Goal: Check status: Check status

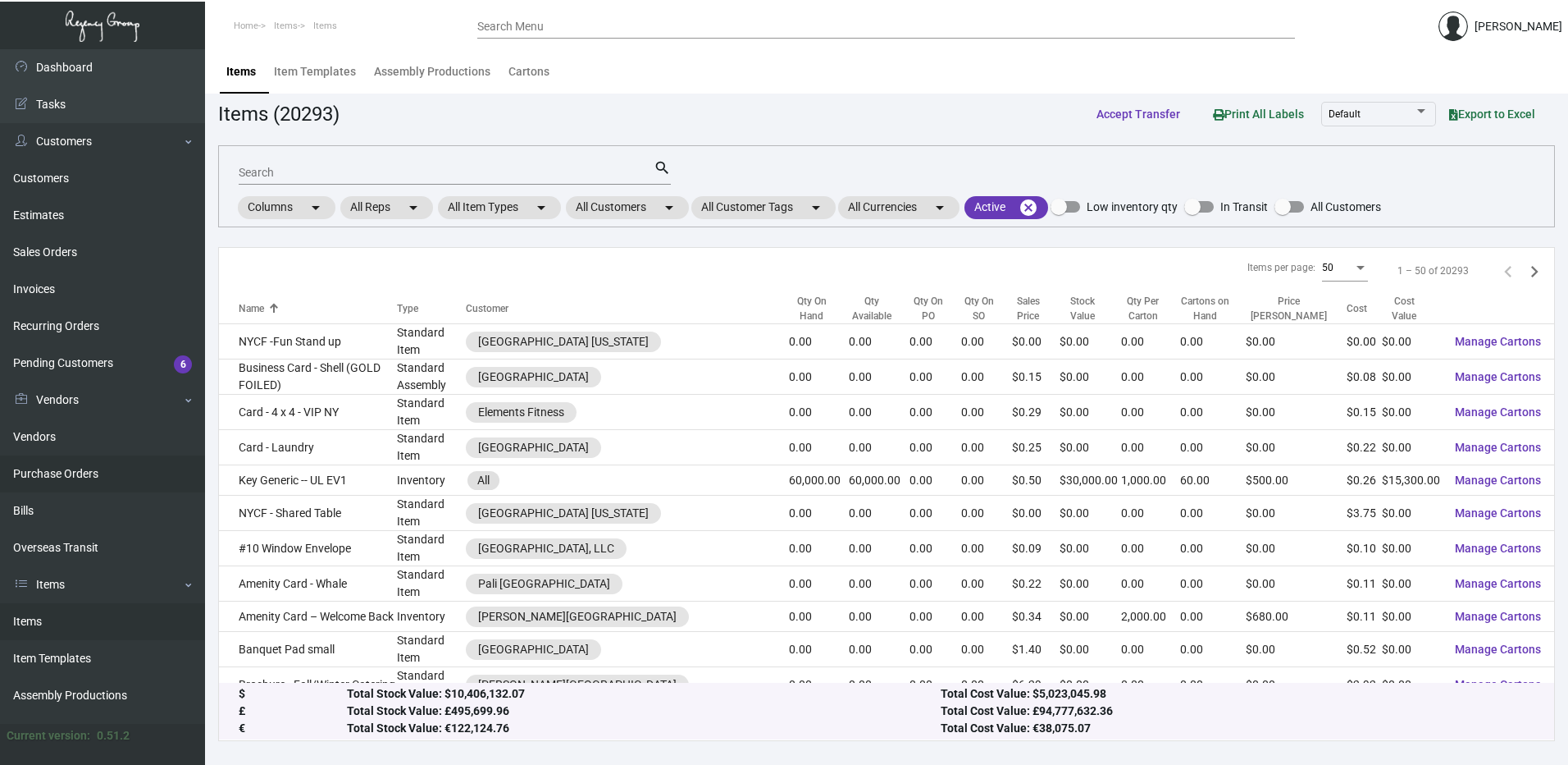
click at [50, 475] on link "Purchase Orders" at bounding box center [102, 473] width 205 height 37
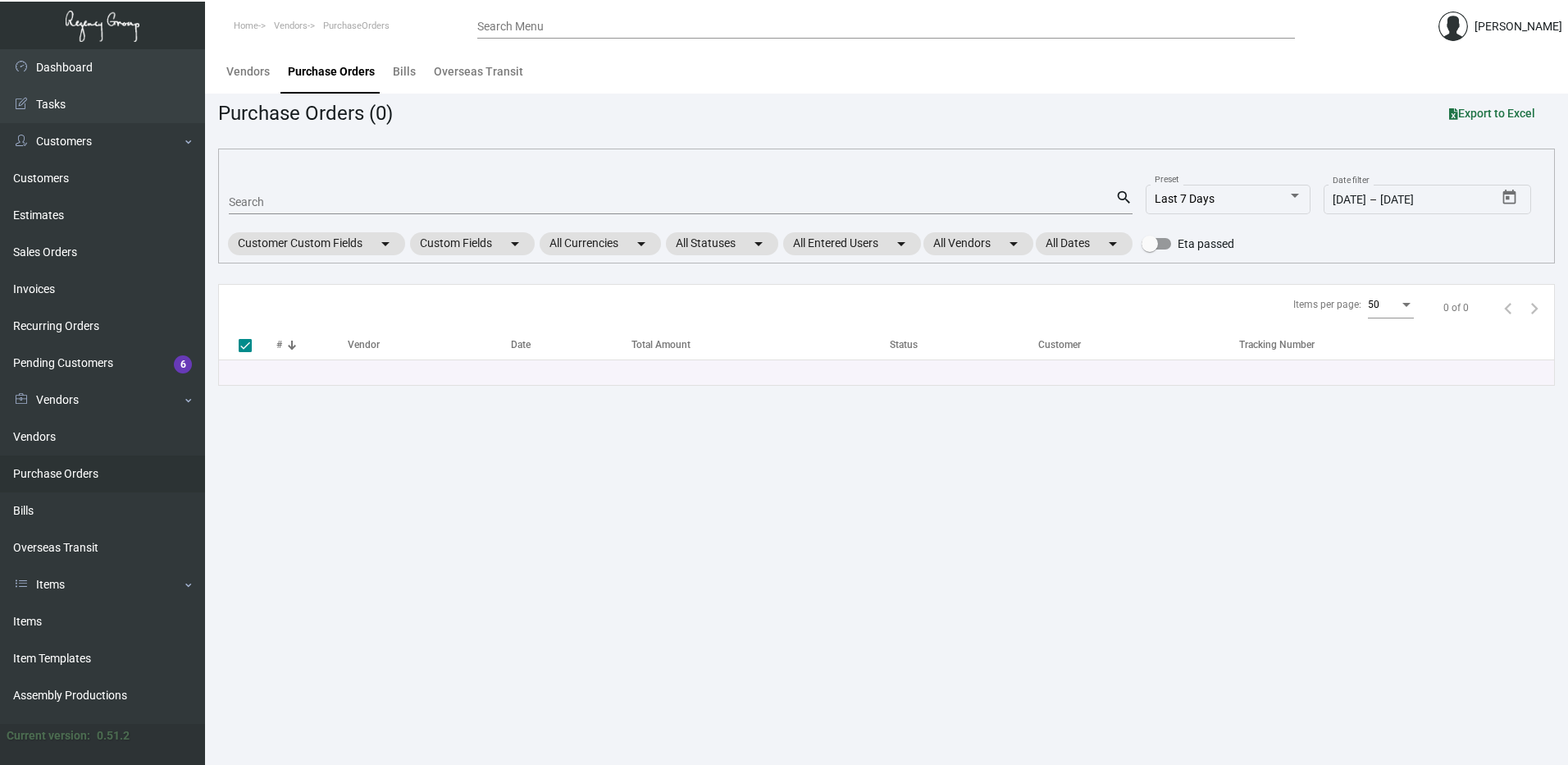
drag, startPoint x: 304, startPoint y: 189, endPoint x: 302, endPoint y: 201, distance: 12.2
click at [302, 199] on mat-form-field "Search search" at bounding box center [680, 201] width 904 height 51
click at [301, 201] on input "Search" at bounding box center [672, 202] width 887 height 13
paste input "106847"
type input "106847"
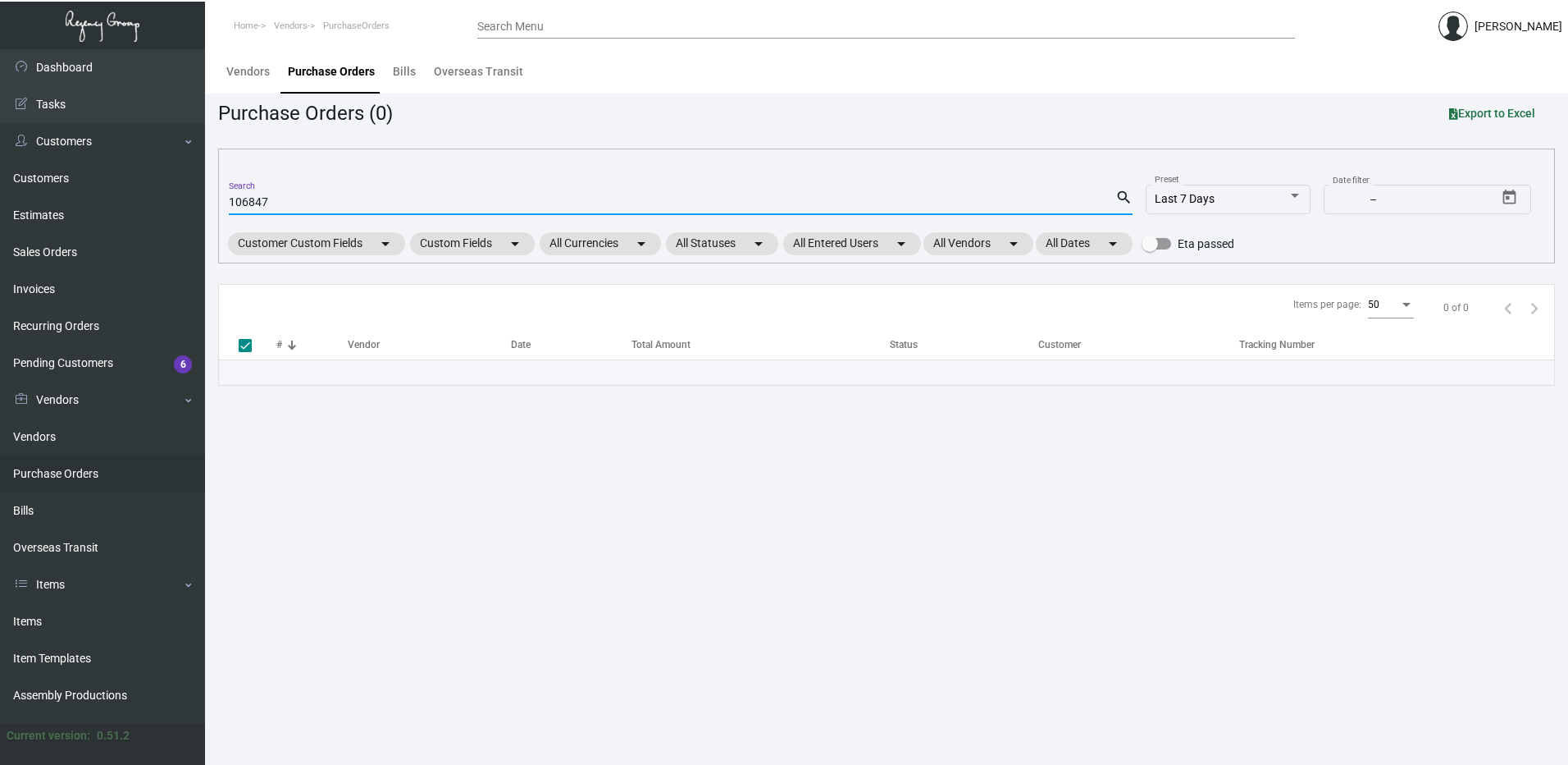
checkbox input "false"
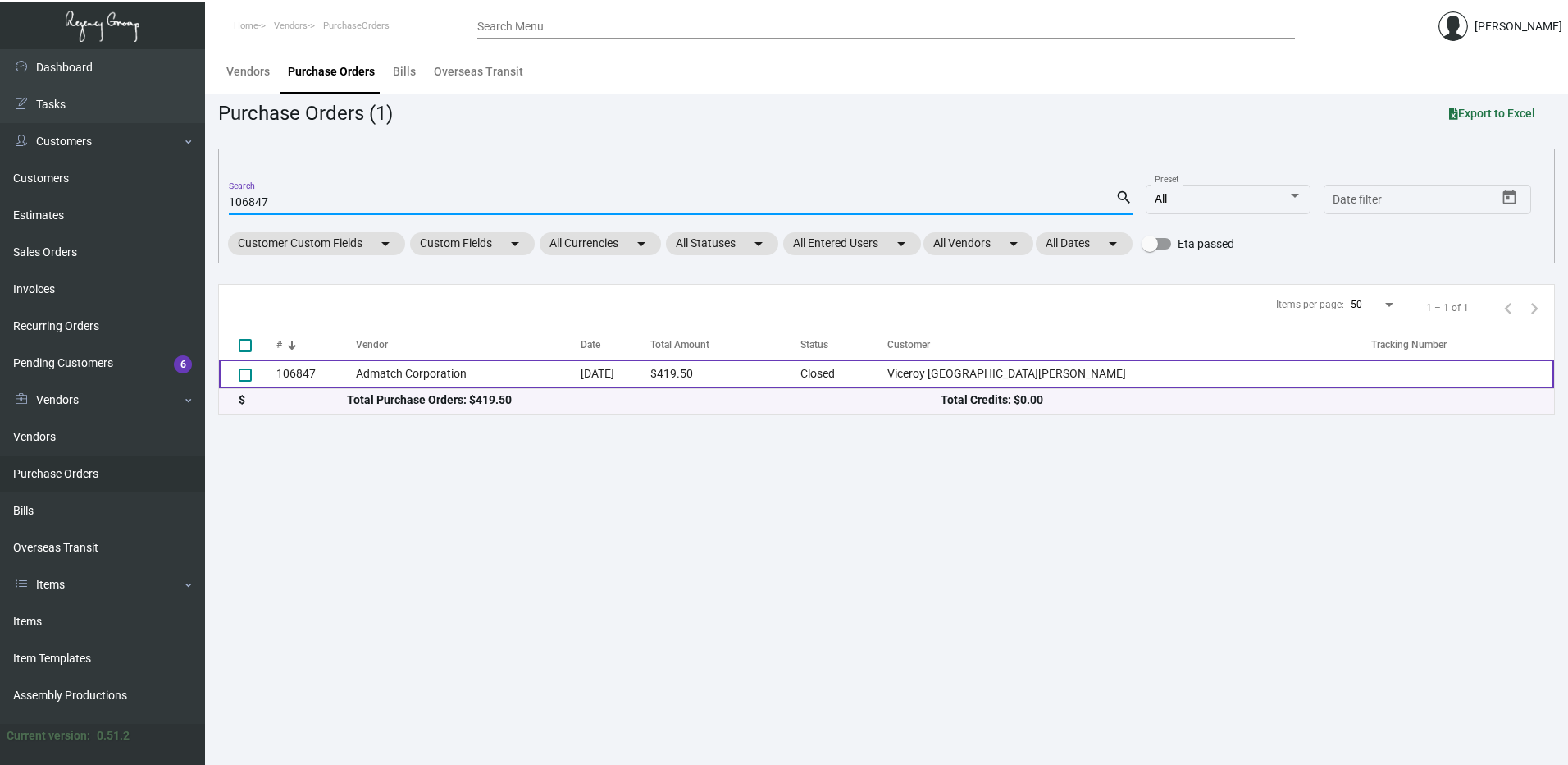
type input "106847"
click at [407, 378] on td "Admatch Corporation" at bounding box center [468, 374] width 224 height 29
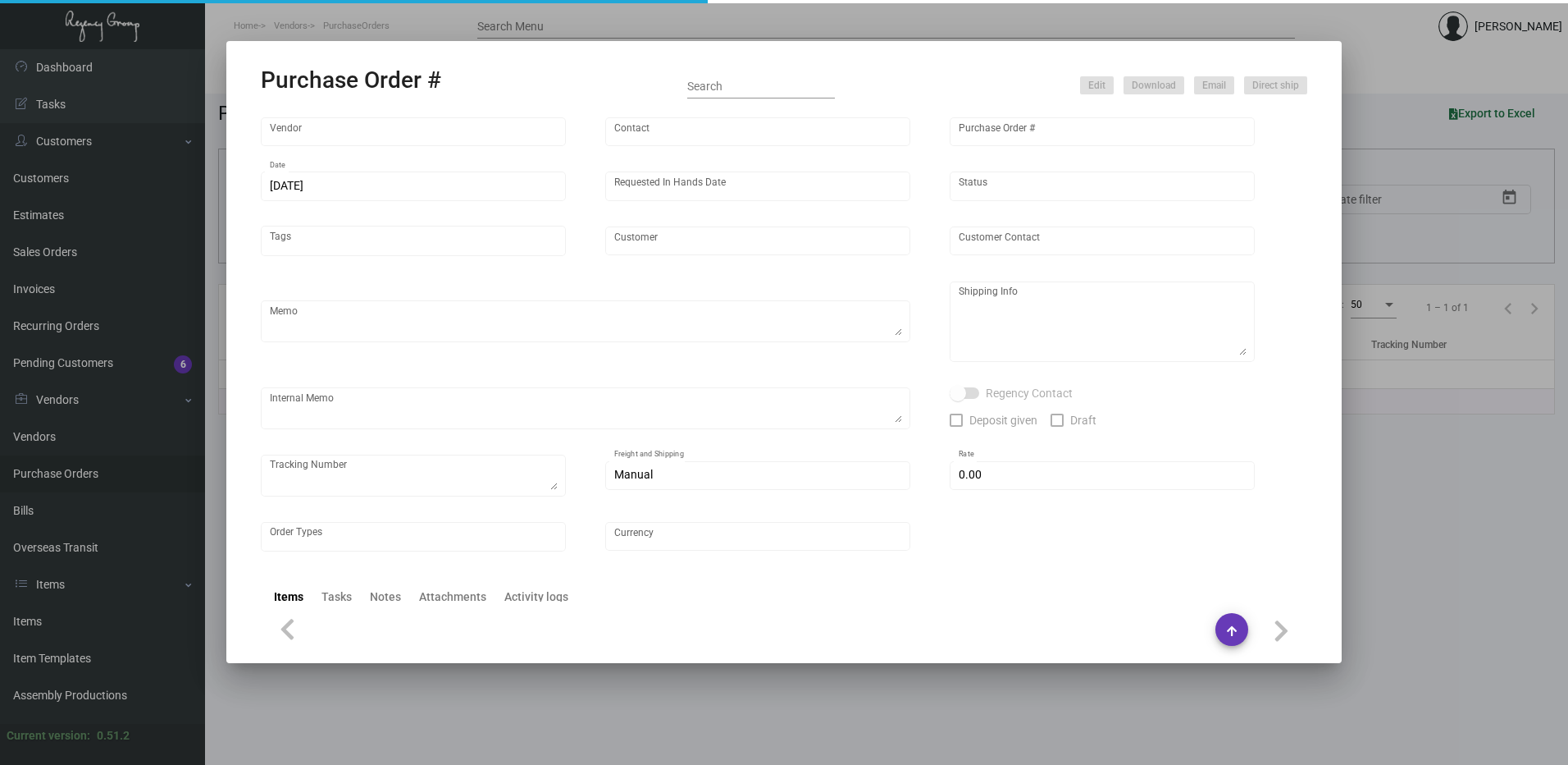
type input "Admatch Corporation"
type input "Order Entry"
type input "106847"
type input "[DATE]"
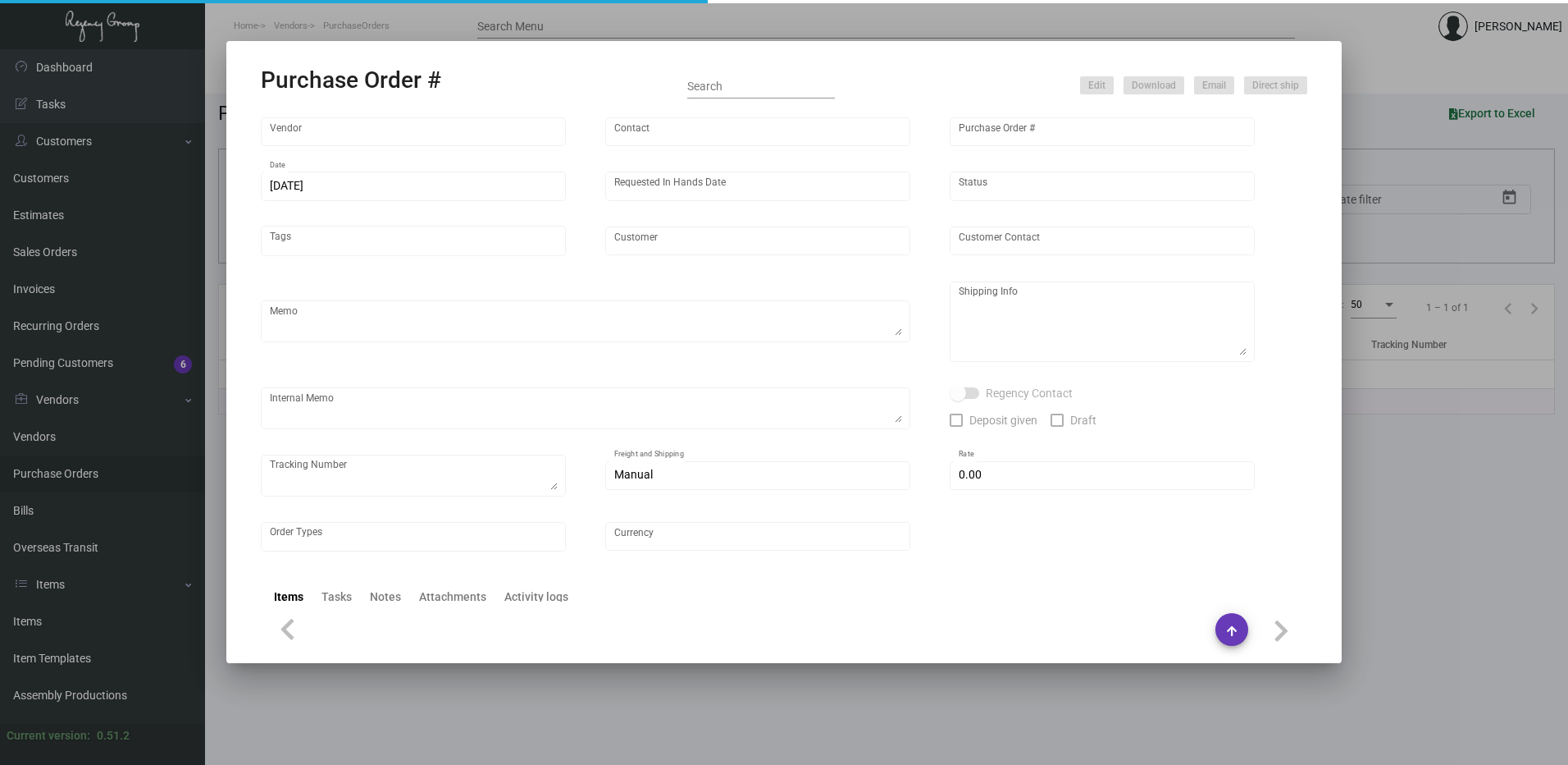
type input "Viceroy [GEOGRAPHIC_DATA][PERSON_NAME]"
type input "[PERSON_NAME]"
type textarea "Repeat Previous PO 105125.When ready to ship, contact: [EMAIL_ADDRESS][DOMAIN_N…"
type textarea "[PERSON_NAME] Viceroy [GEOGRAPHIC_DATA][PERSON_NAME] [STREET_ADDRESS]"
type input "$ 0.00"
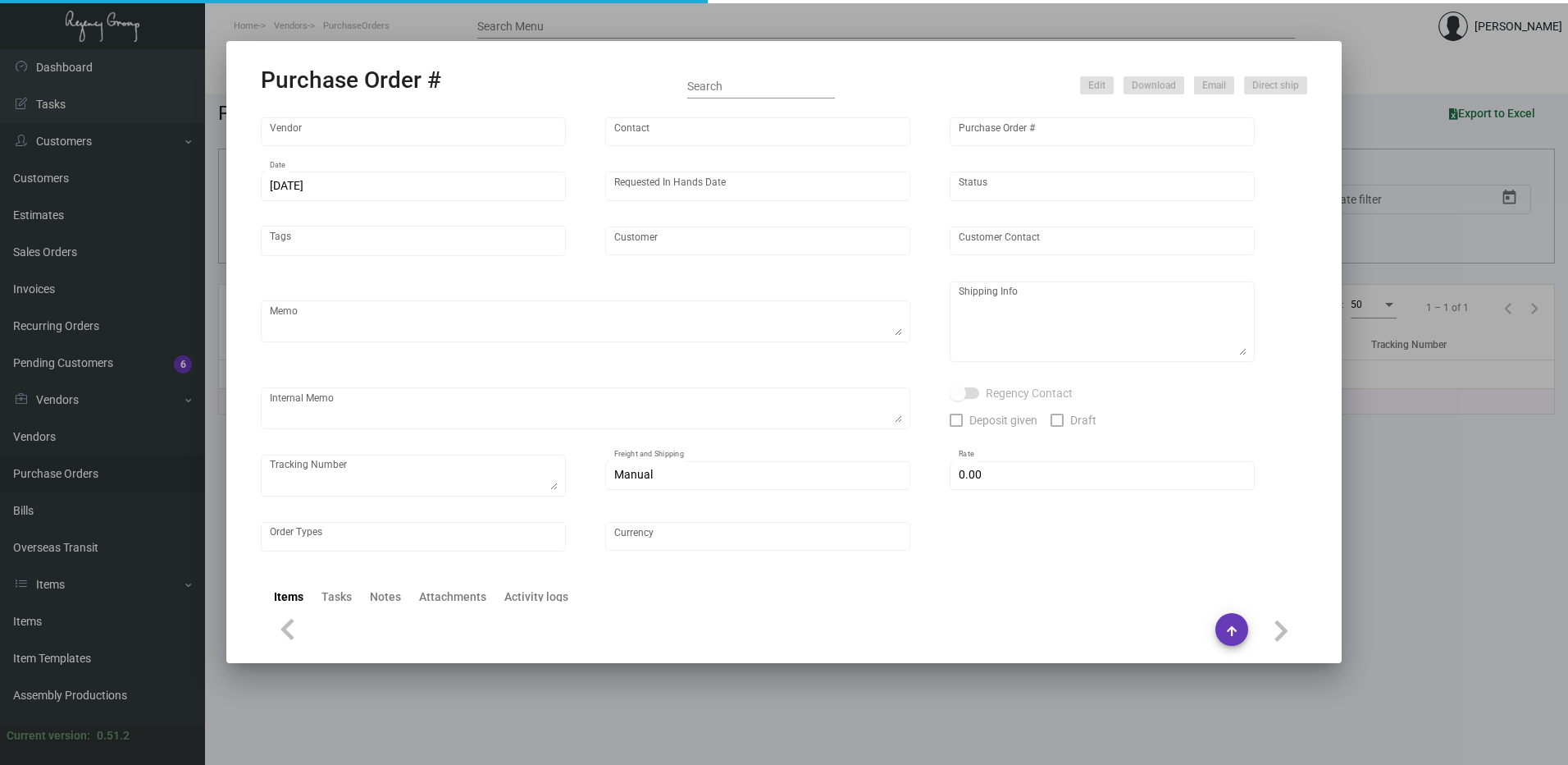
type input "United States Dollar $"
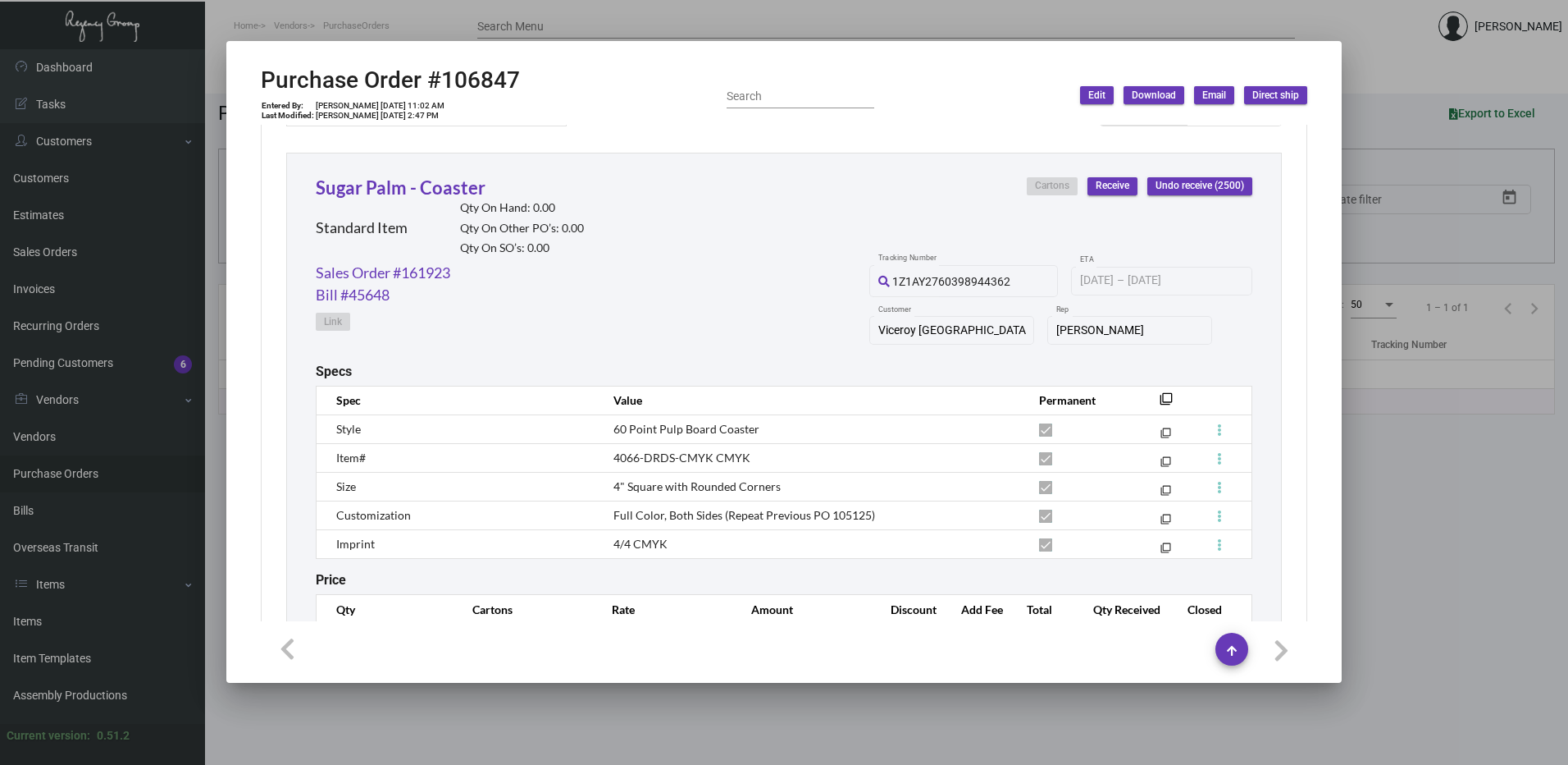
scroll to position [826, 0]
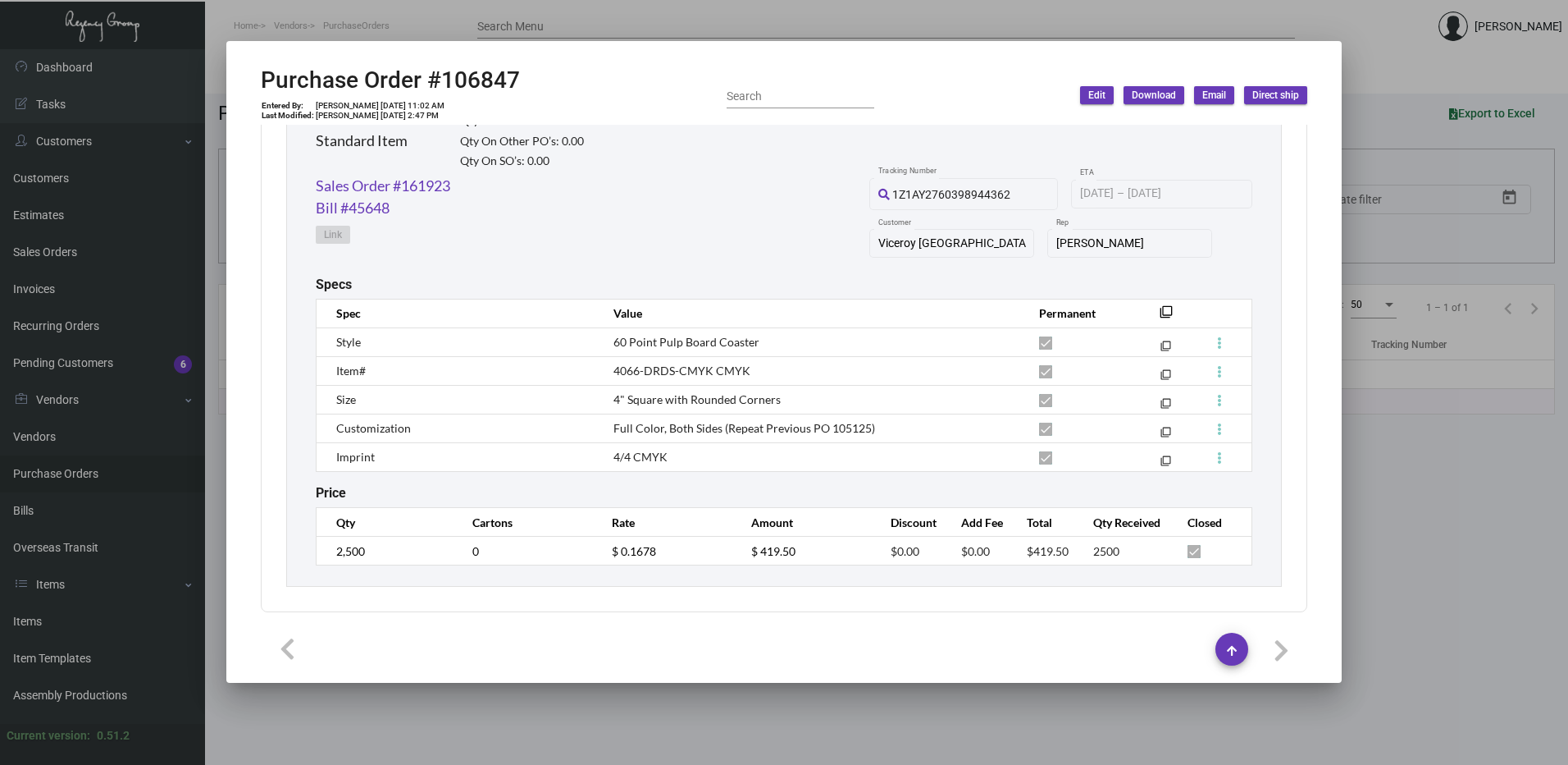
click at [681, 368] on span "4066-DRDS-CMYK CMYK" at bounding box center [682, 371] width 137 height 14
copy tr "4066-DRDS-CMYK CMYK filter_none"
